Goal: Transaction & Acquisition: Purchase product/service

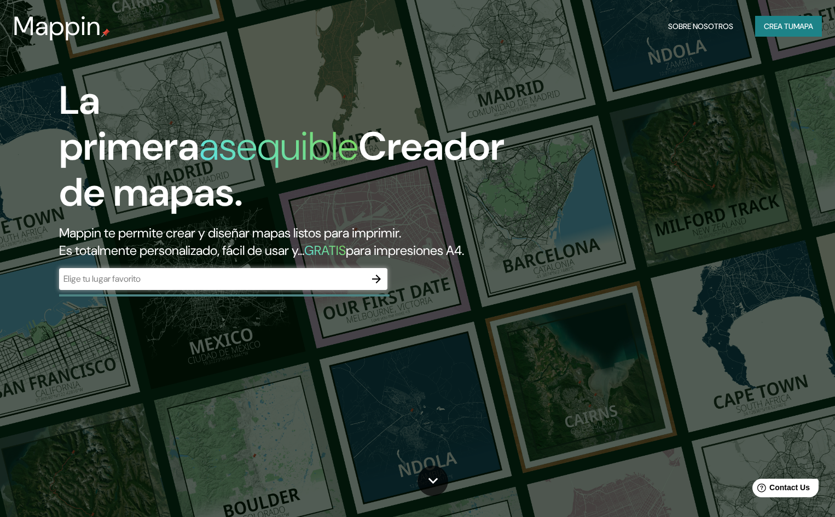
click at [220, 290] on div "​" at bounding box center [223, 279] width 328 height 22
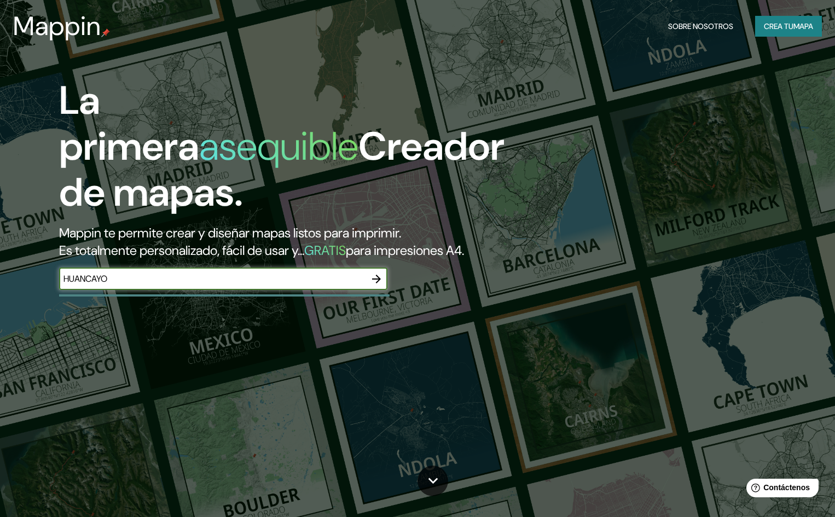
type input "HUANCAYO"
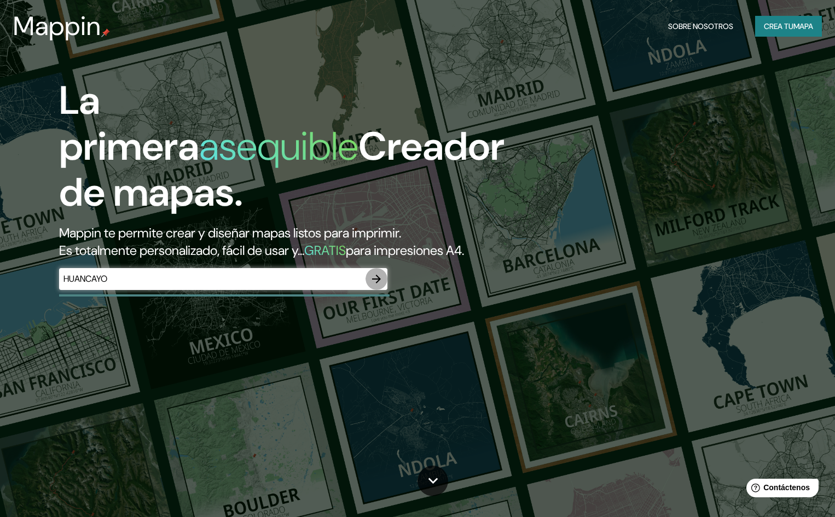
click at [375, 286] on icon "button" at bounding box center [376, 279] width 13 height 13
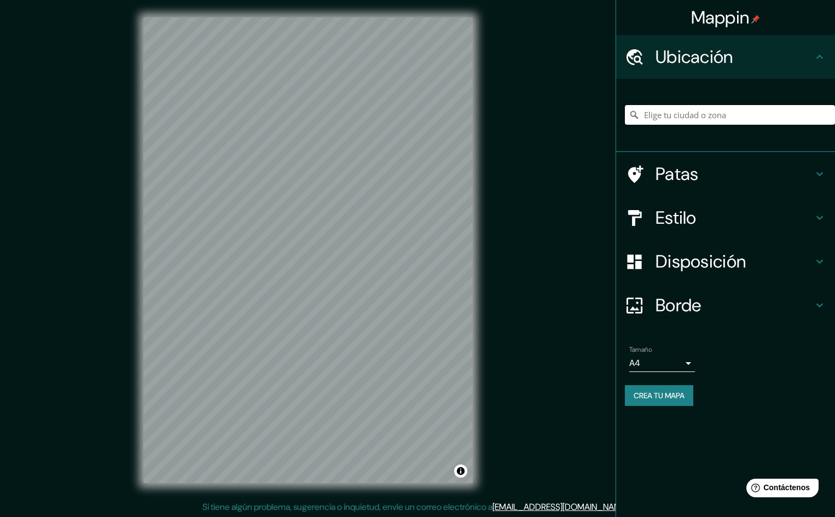
click at [705, 114] on input "Elige tu ciudad o zona" at bounding box center [730, 115] width 210 height 20
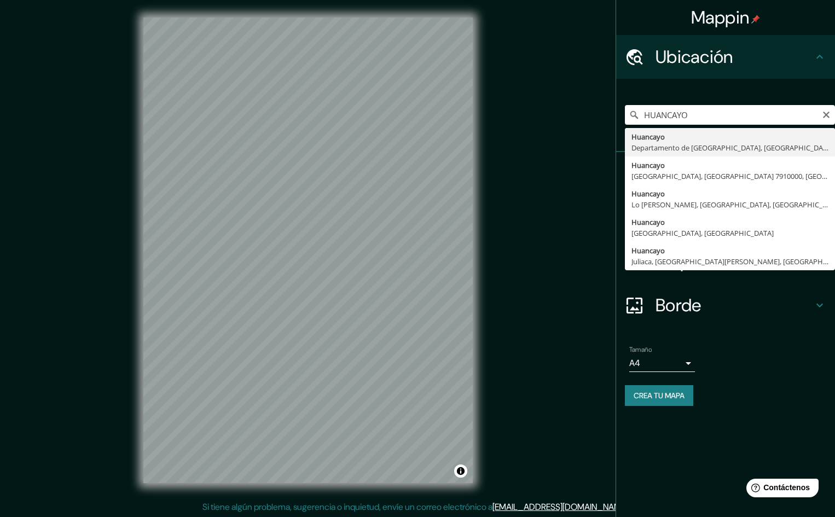
type input "Huancayo, [GEOGRAPHIC_DATA], [GEOGRAPHIC_DATA]"
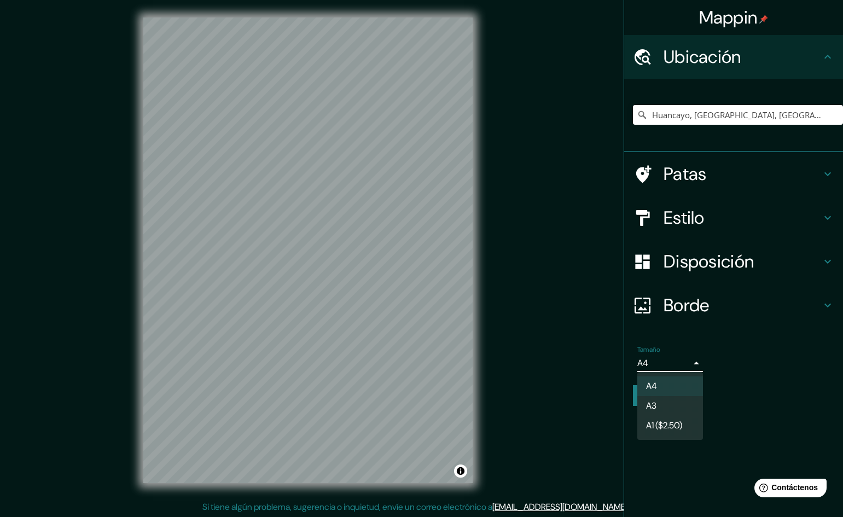
click at [686, 361] on body "Mappin Ubicación Huancayo, [GEOGRAPHIC_DATA], [GEOGRAPHIC_DATA] Patas Estilo Di…" at bounding box center [421, 258] width 843 height 517
click at [681, 400] on li "A3" at bounding box center [671, 407] width 66 height 20
click at [688, 366] on body "Mappin Ubicación Huancayo, [GEOGRAPHIC_DATA], [GEOGRAPHIC_DATA] Patas Estilo Di…" at bounding box center [421, 258] width 843 height 517
click at [692, 394] on li "A4" at bounding box center [671, 387] width 66 height 20
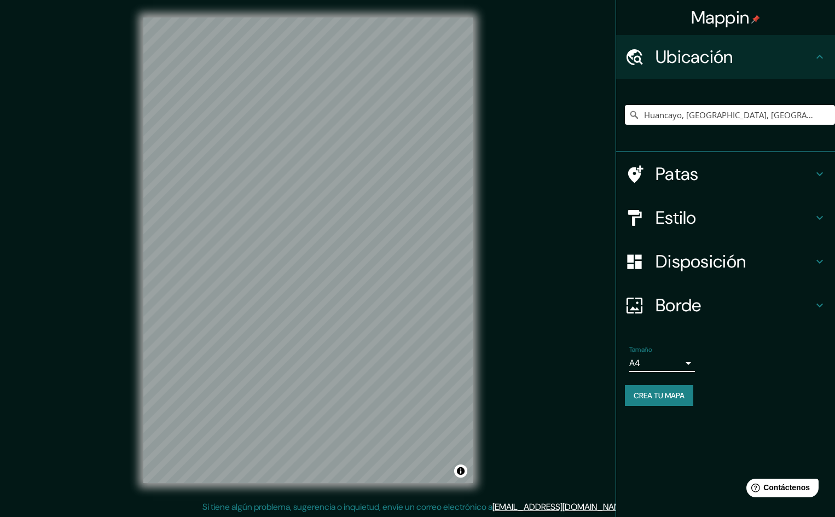
click at [688, 367] on body "Mappin Ubicación Huancayo, [GEOGRAPHIC_DATA], [GEOGRAPHIC_DATA] Patas Estilo Di…" at bounding box center [417, 258] width 835 height 517
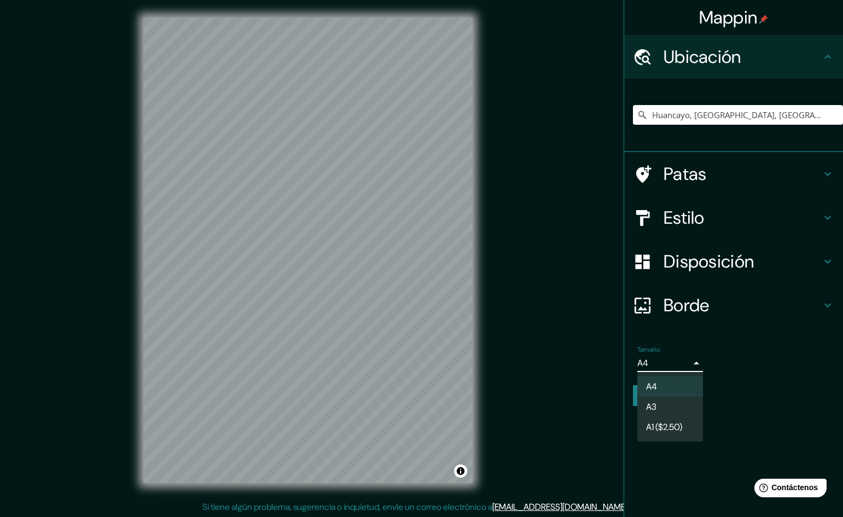
click at [681, 403] on li "A3" at bounding box center [671, 407] width 66 height 20
type input "a4"
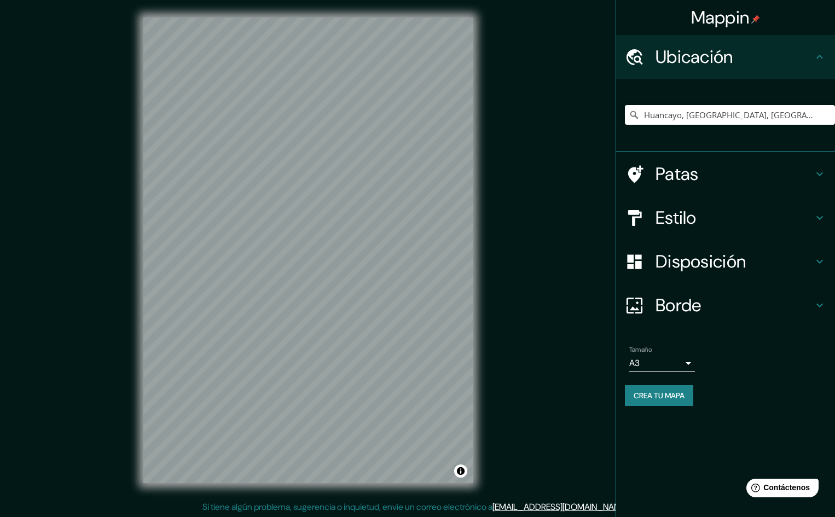
click at [788, 220] on h4 "Estilo" at bounding box center [735, 218] width 158 height 22
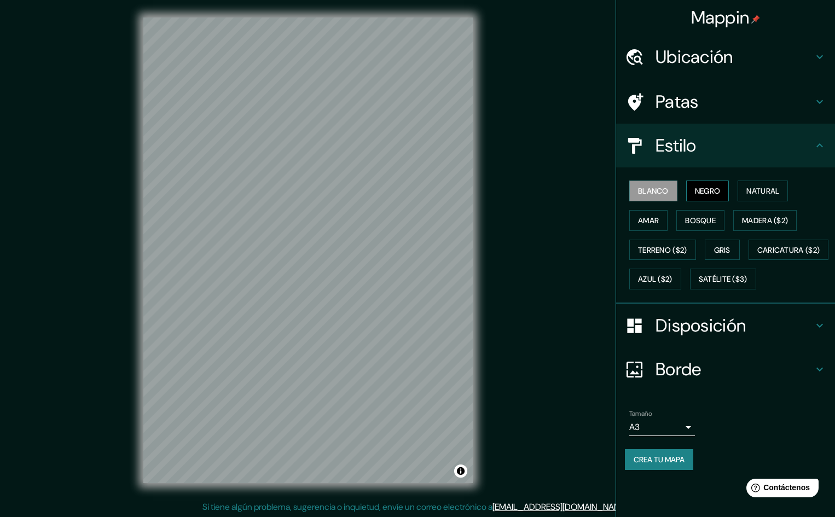
click at [711, 182] on button "Negro" at bounding box center [707, 191] width 43 height 21
click at [758, 188] on font "Natural" at bounding box center [762, 191] width 33 height 10
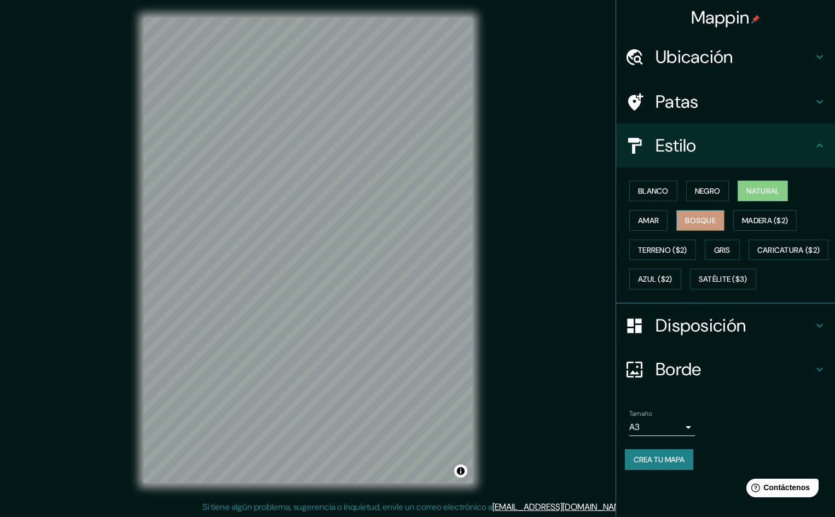
click at [719, 210] on button "Bosque" at bounding box center [700, 220] width 48 height 21
click at [646, 221] on font "Amar" at bounding box center [648, 221] width 21 height 10
click at [704, 229] on button "Bosque" at bounding box center [700, 220] width 48 height 21
click at [736, 252] on button "Gris" at bounding box center [722, 250] width 35 height 21
click at [700, 222] on font "Bosque" at bounding box center [700, 221] width 31 height 10
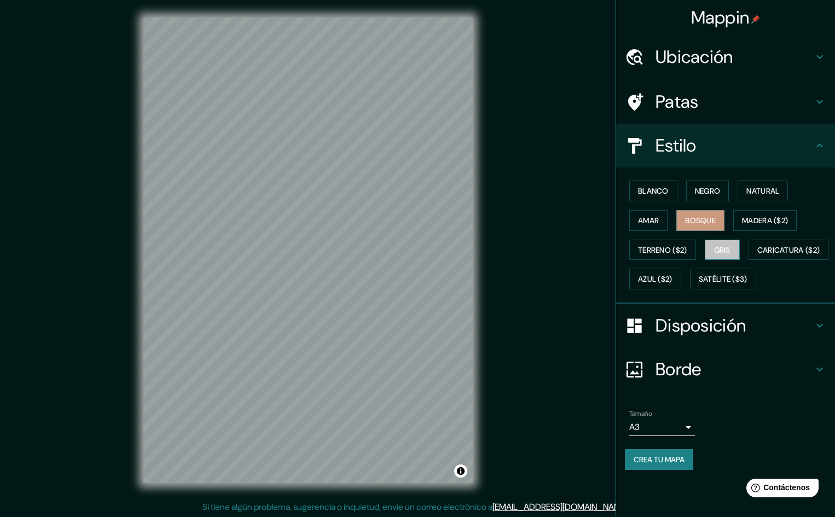
click at [740, 246] on button "Gris" at bounding box center [722, 250] width 35 height 21
click at [655, 218] on font "Amar" at bounding box center [648, 221] width 21 height 10
click at [654, 186] on font "Blanco" at bounding box center [653, 191] width 31 height 14
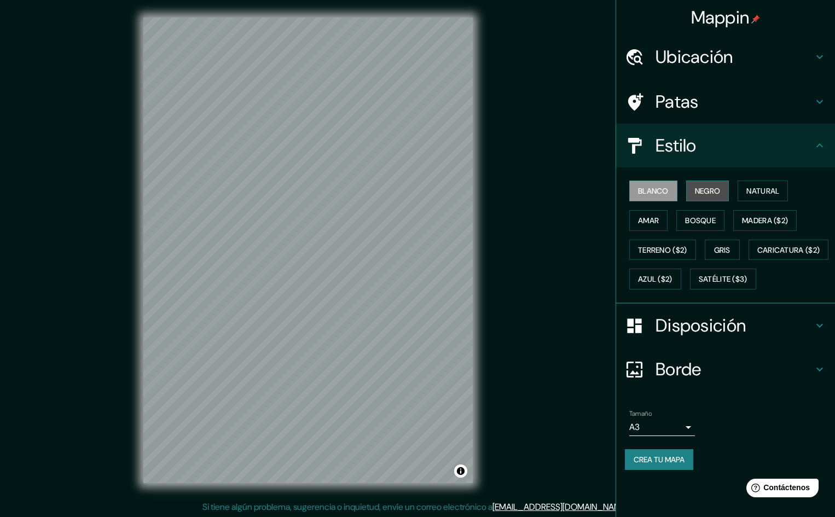
click at [713, 192] on font "Negro" at bounding box center [708, 191] width 26 height 10
click at [667, 205] on div "Blanco Negro Natural Amar Bosque Madera ($2) Terreno ($2) Gris Caricatura ($2) …" at bounding box center [730, 235] width 210 height 118
click at [667, 199] on button "Blanco" at bounding box center [653, 191] width 48 height 21
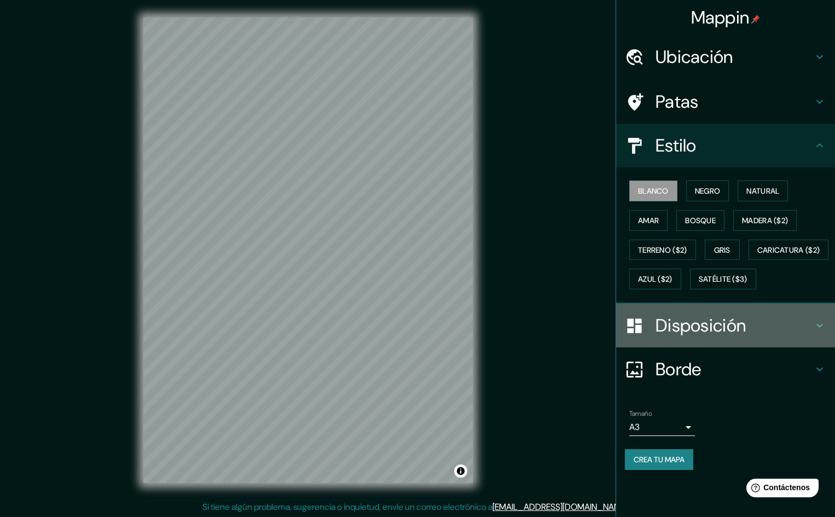
click at [816, 332] on icon at bounding box center [819, 325] width 13 height 13
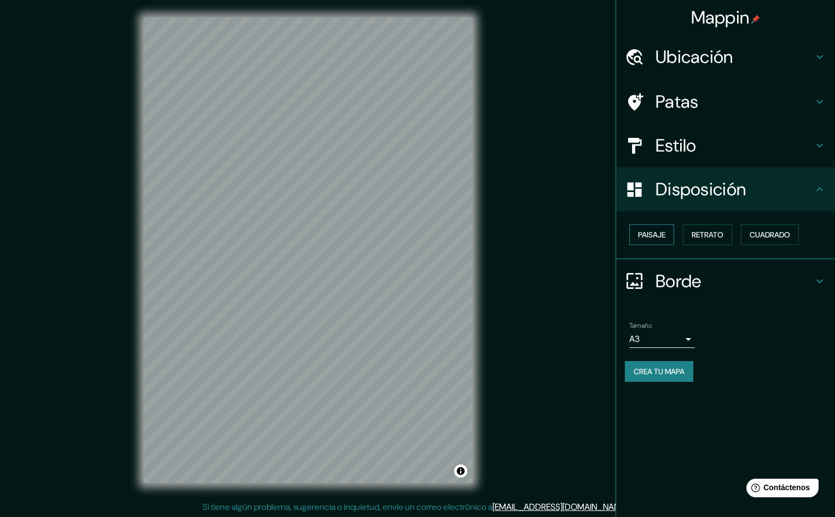
click at [663, 234] on font "Paisaje" at bounding box center [651, 235] width 27 height 10
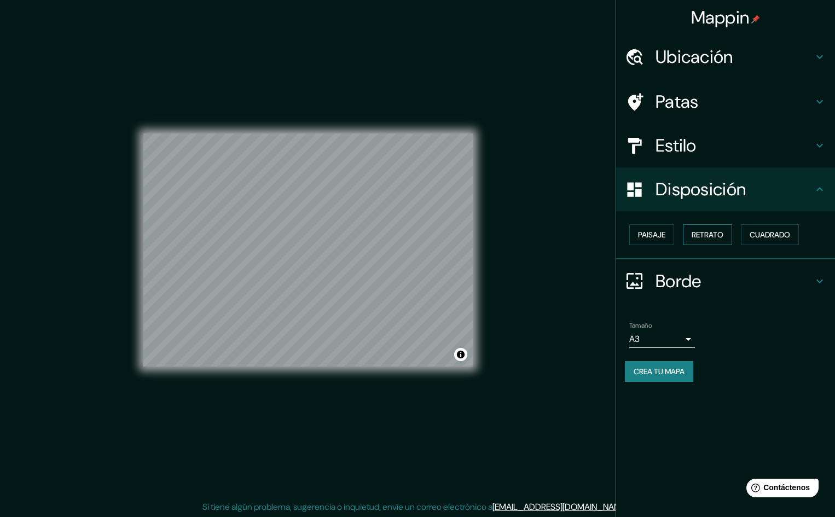
click at [705, 228] on font "Retrato" at bounding box center [708, 235] width 32 height 14
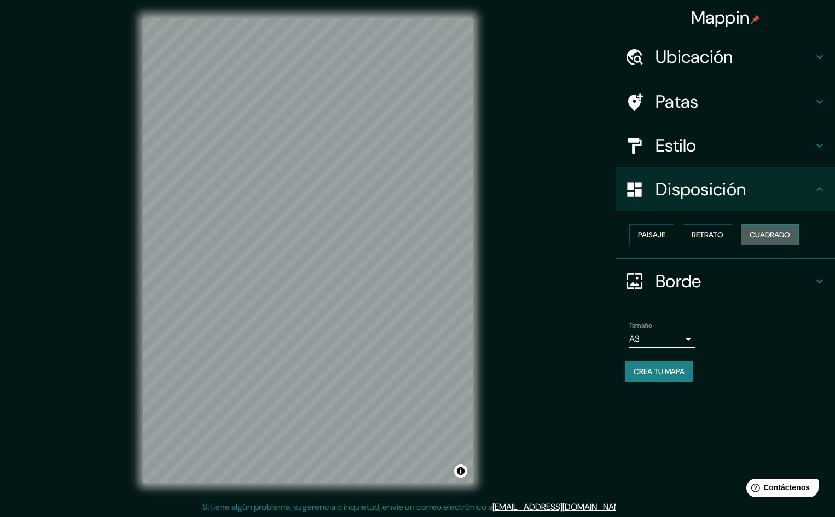
click at [769, 229] on font "Cuadrado" at bounding box center [770, 235] width 40 height 14
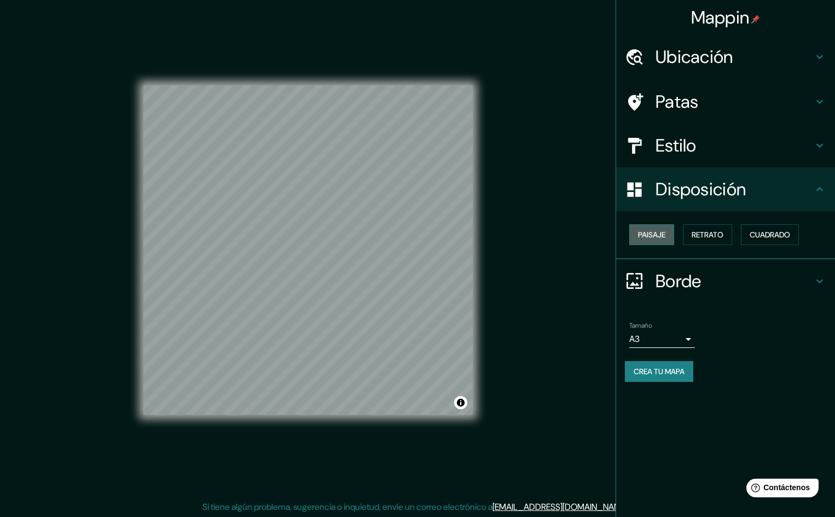
click at [642, 236] on font "Paisaje" at bounding box center [651, 235] width 27 height 10
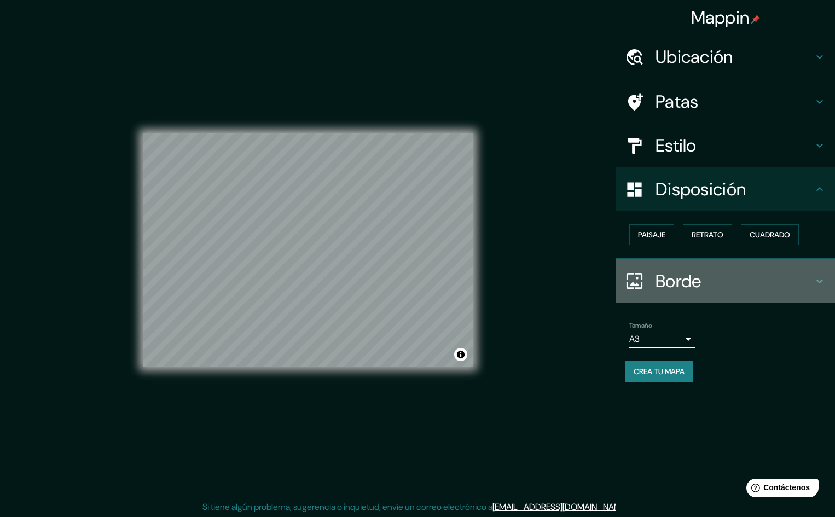
click at [799, 275] on h4 "Borde" at bounding box center [735, 281] width 158 height 22
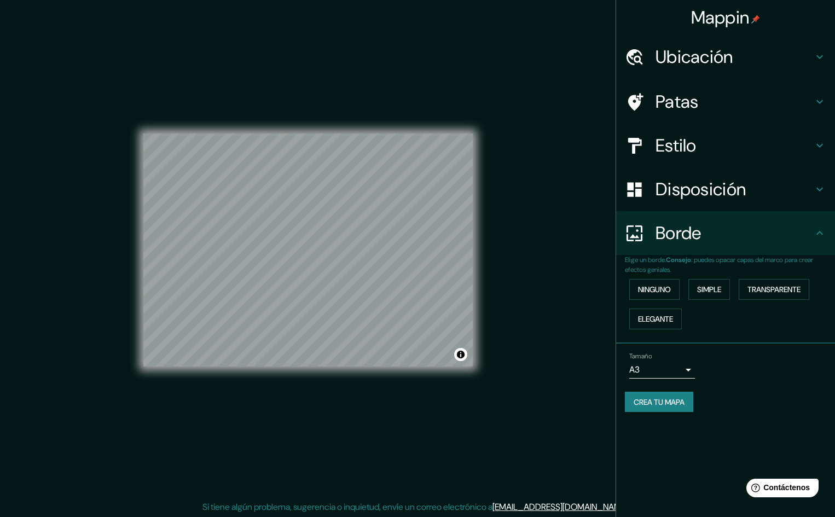
click at [817, 243] on div "Borde" at bounding box center [725, 233] width 219 height 44
click at [821, 229] on icon at bounding box center [819, 233] width 13 height 13
click at [696, 56] on font "Ubicación" at bounding box center [695, 56] width 78 height 23
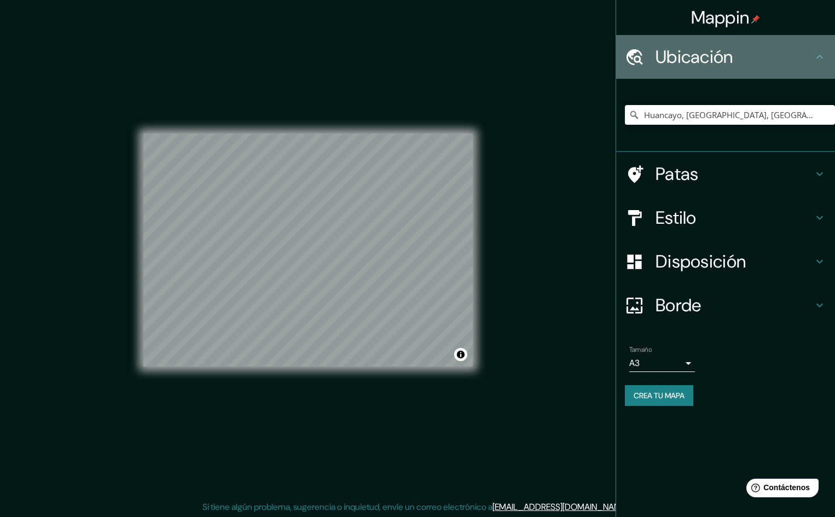
click at [696, 56] on font "Ubicación" at bounding box center [695, 56] width 78 height 23
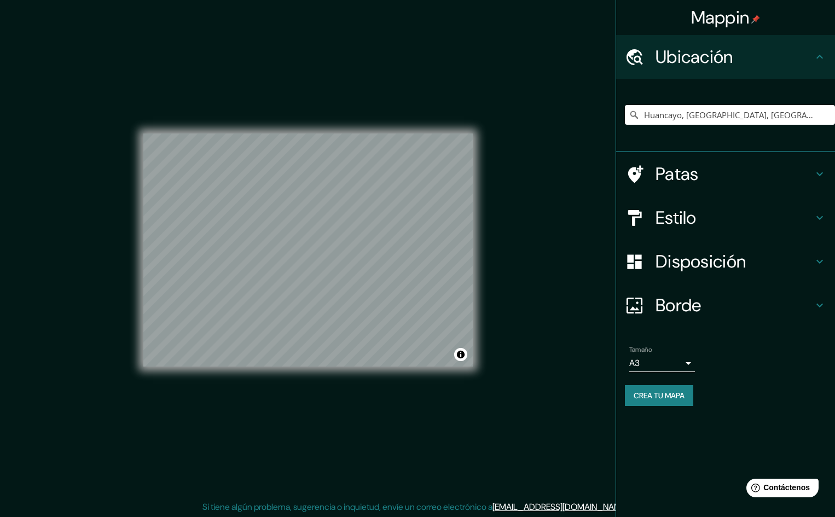
click at [736, 173] on h4 "Patas" at bounding box center [735, 174] width 158 height 22
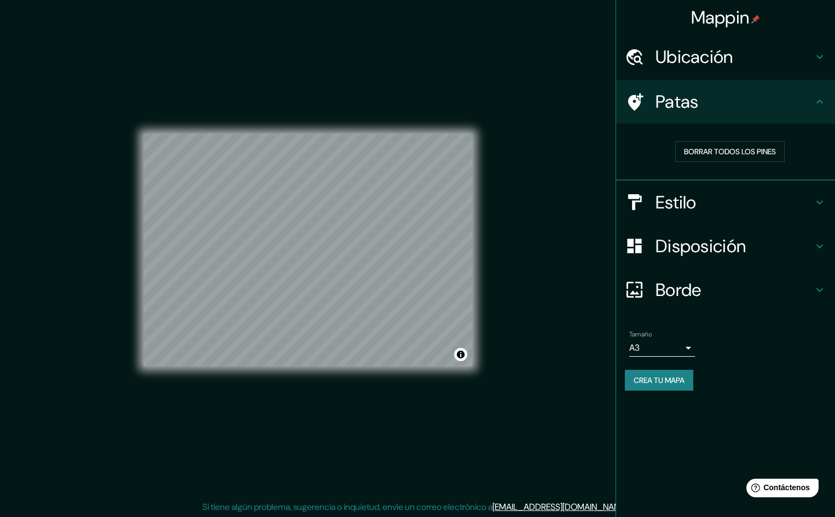
click at [738, 200] on h4 "Estilo" at bounding box center [735, 203] width 158 height 22
